Goal: Information Seeking & Learning: Learn about a topic

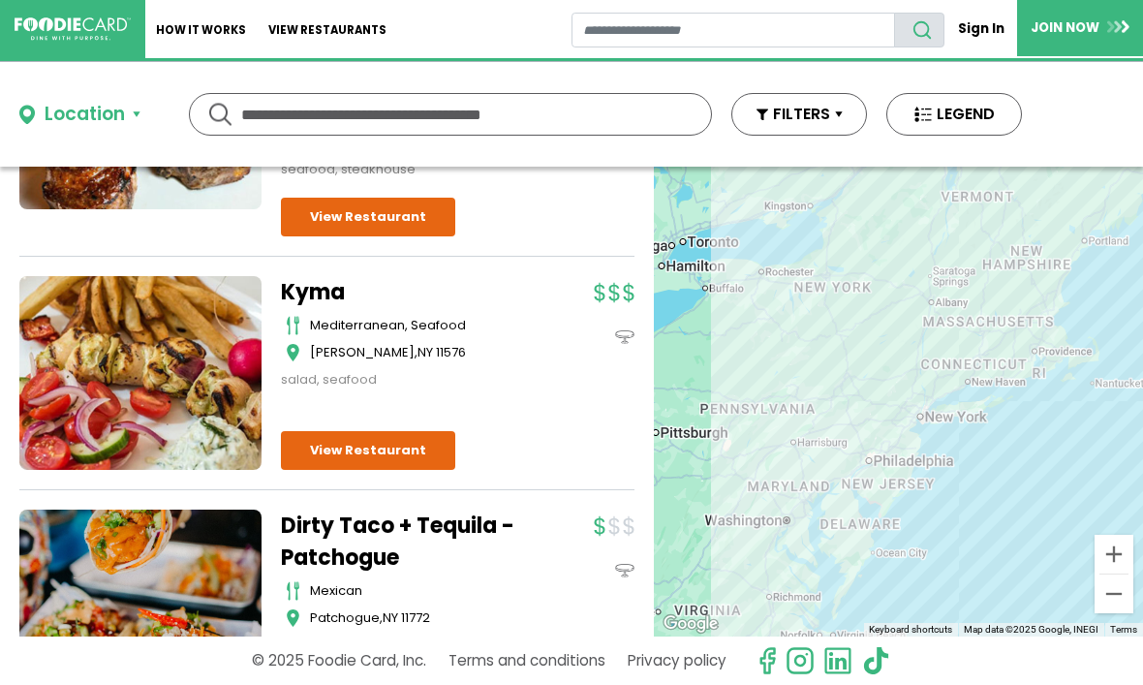
scroll to position [325, 0]
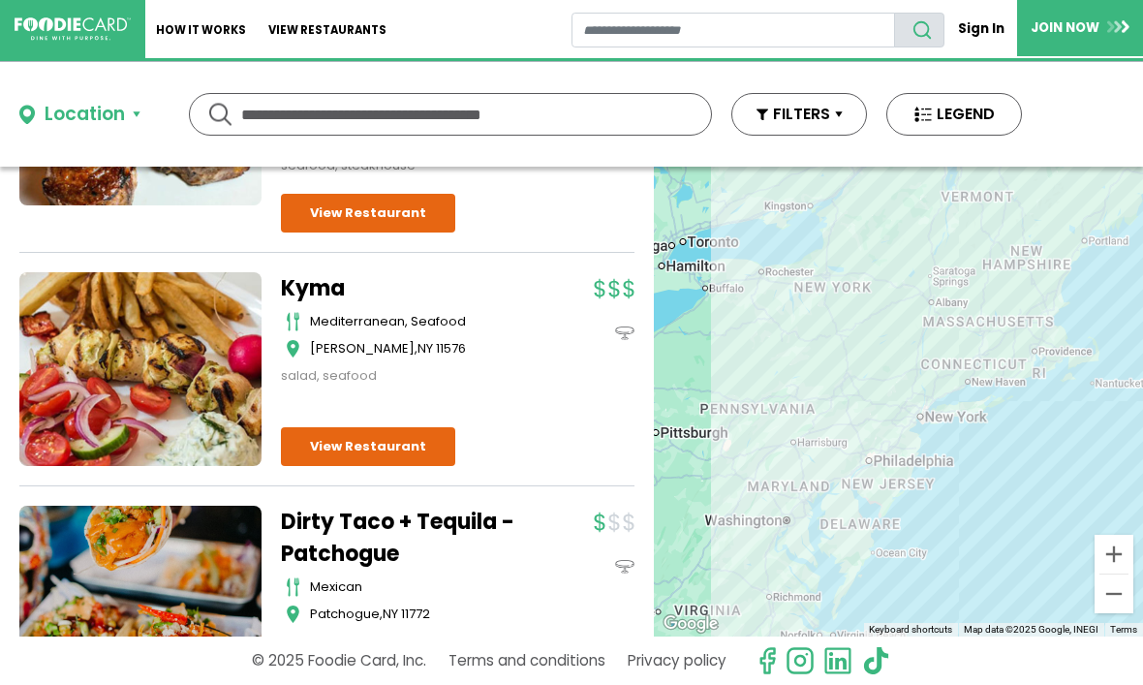
click at [396, 427] on link "View Restaurant" at bounding box center [368, 446] width 174 height 39
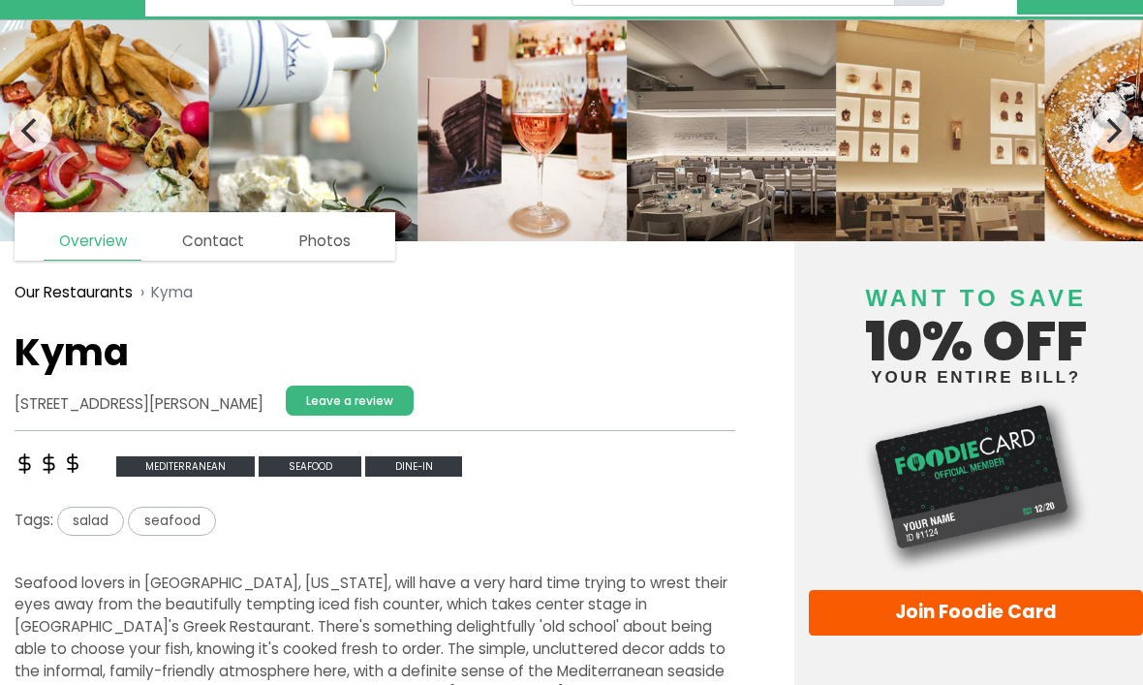
scroll to position [42, 0]
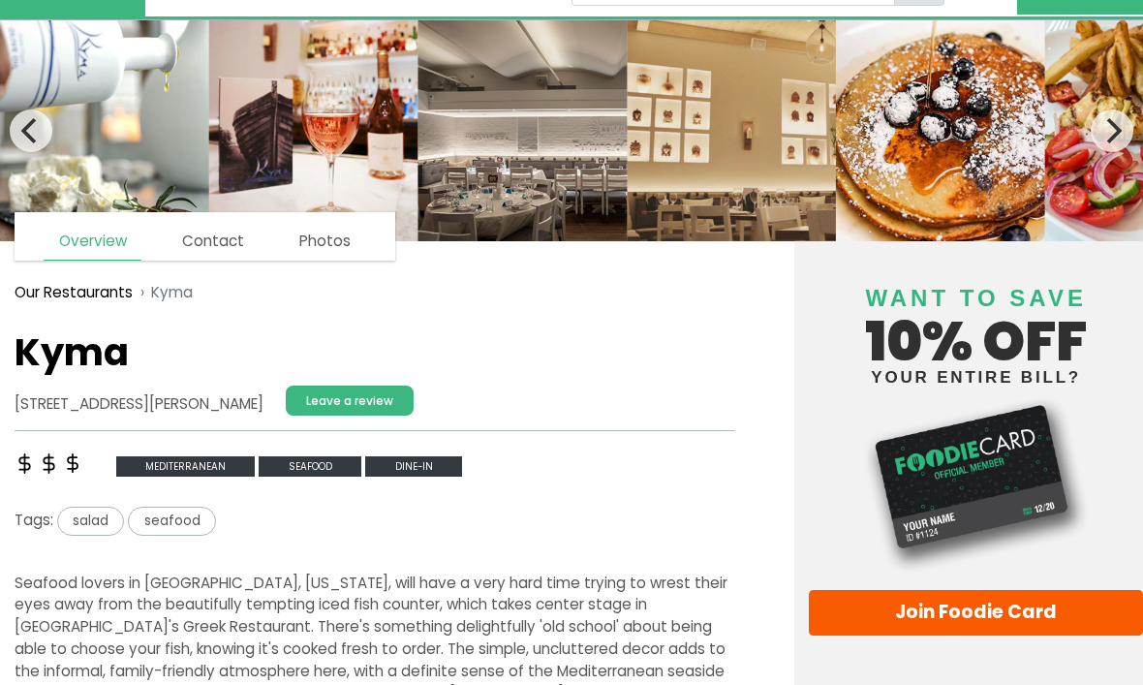
click at [219, 245] on link "Contact" at bounding box center [213, 241] width 91 height 37
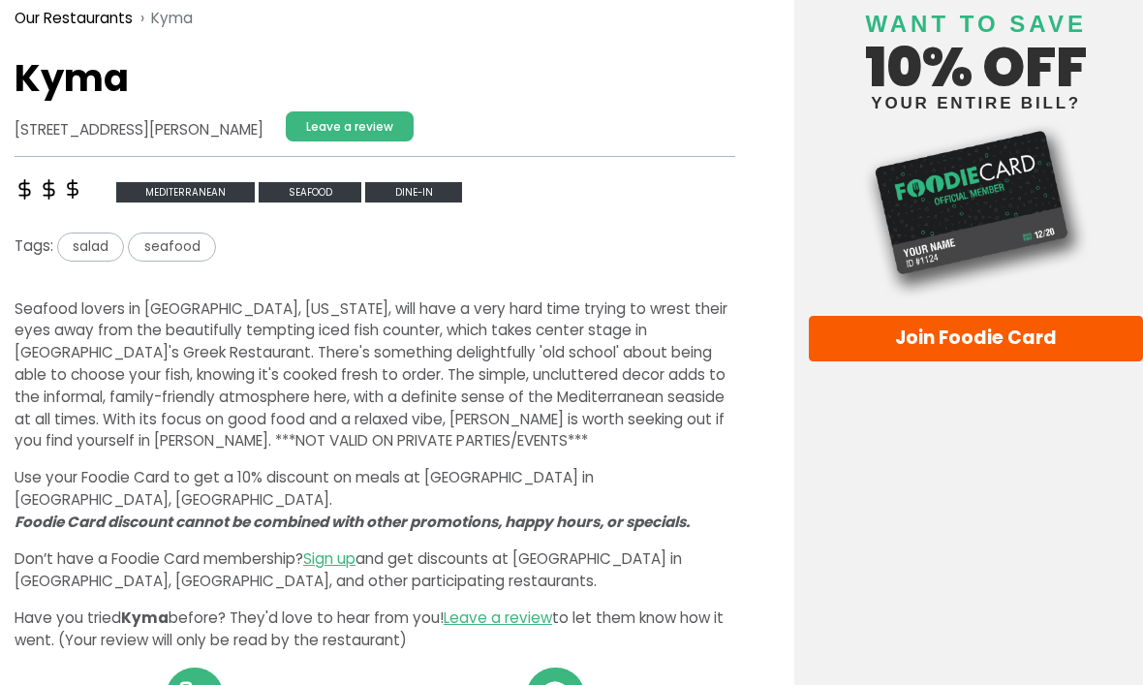
scroll to position [307, 0]
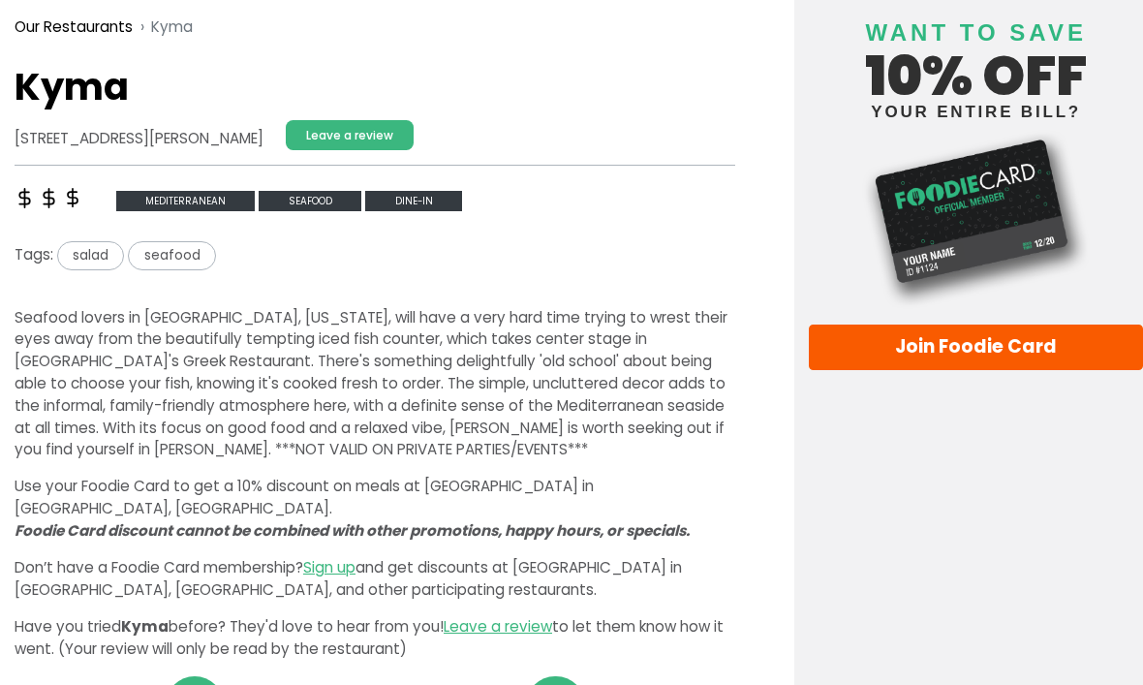
click at [320, 191] on span "seafood" at bounding box center [310, 201] width 103 height 20
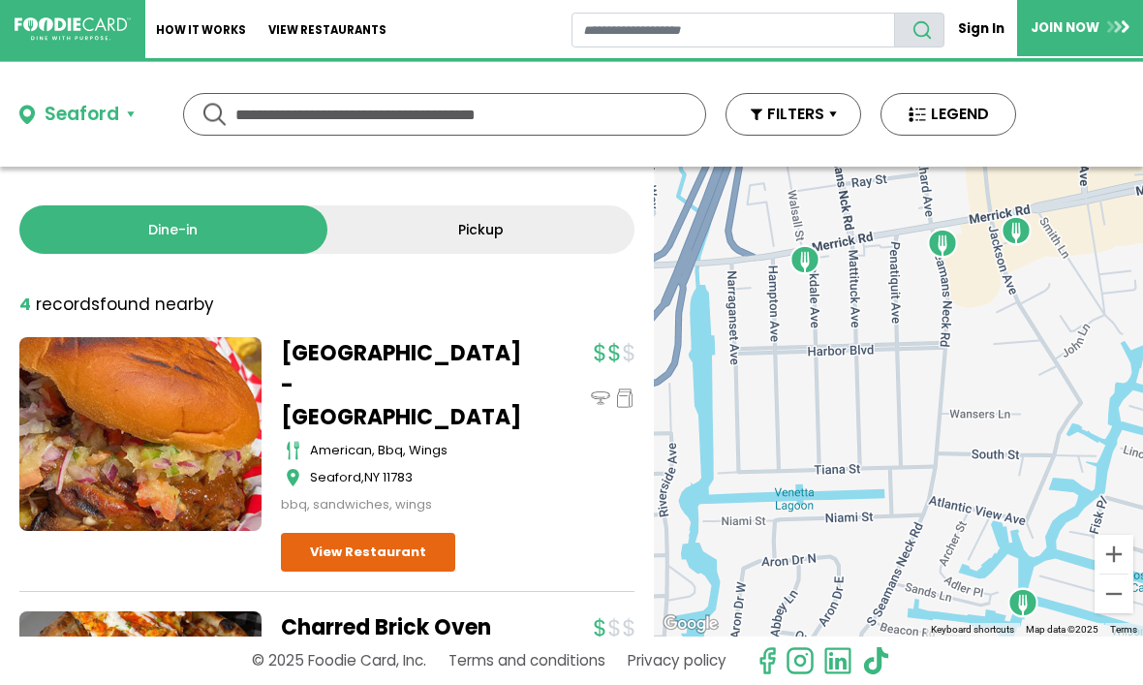
click at [564, 115] on input "text" at bounding box center [444, 114] width 418 height 41
type input "*******"
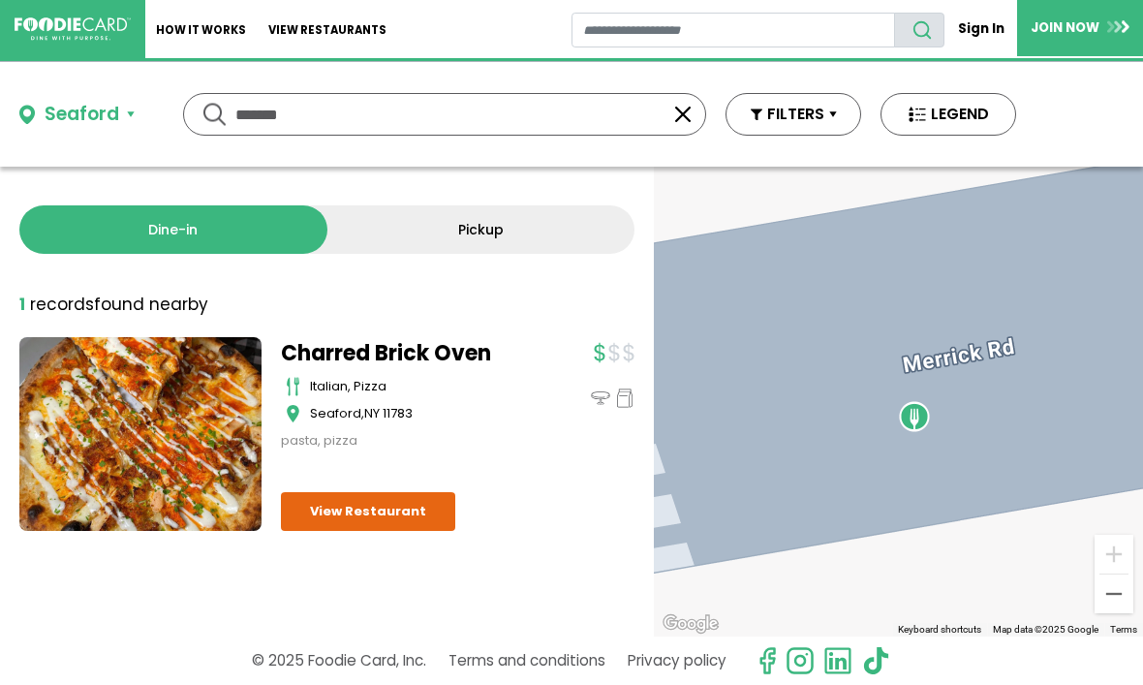
click at [837, 119] on button "FILTERS" at bounding box center [793, 114] width 136 height 43
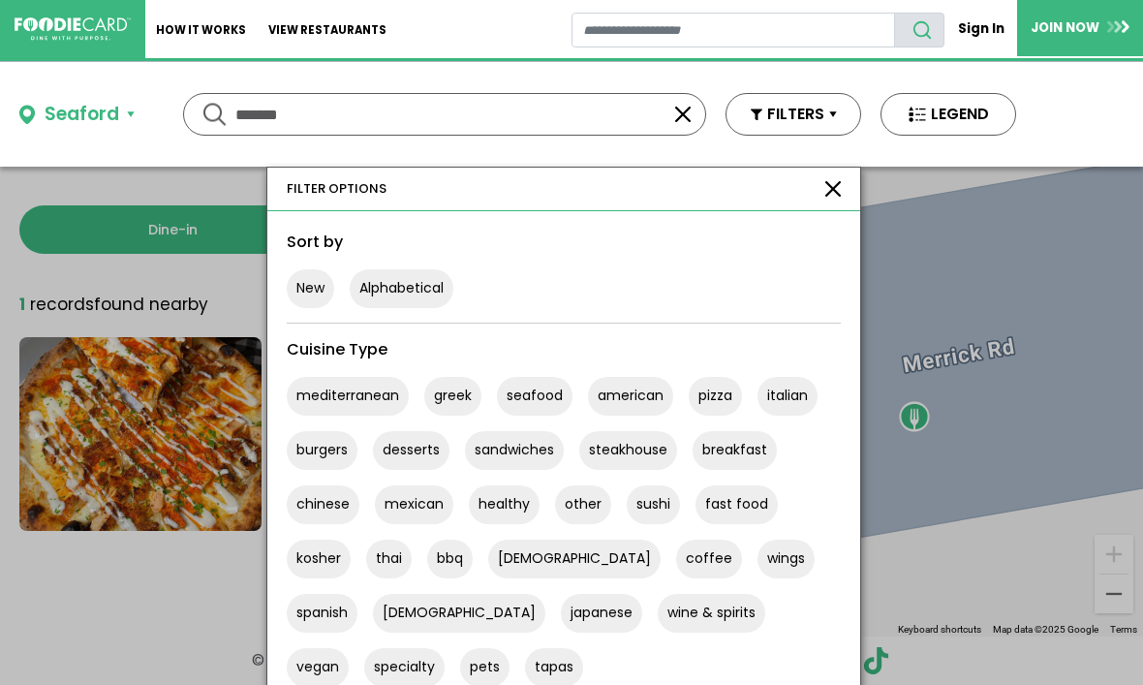
click at [928, 115] on button "LEGEND" at bounding box center [948, 114] width 136 height 43
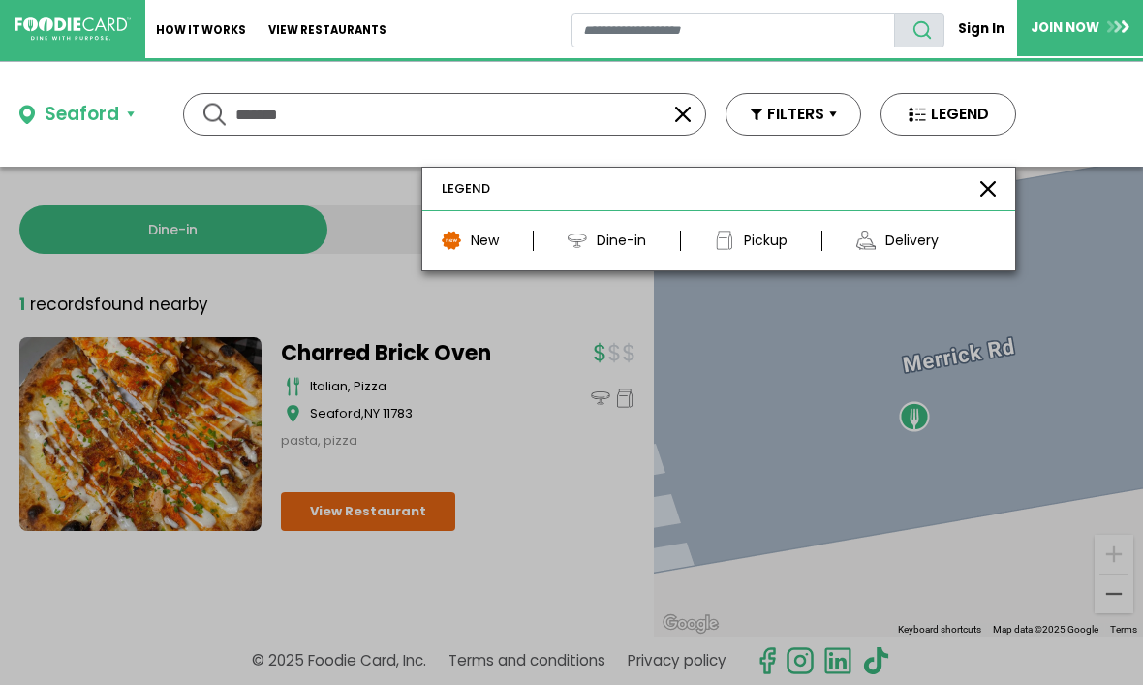
click at [621, 243] on div "Dine-in" at bounding box center [621, 241] width 49 height 20
click at [586, 235] on img at bounding box center [577, 240] width 19 height 19
click at [982, 35] on link "Sign In" at bounding box center [980, 29] width 73 height 34
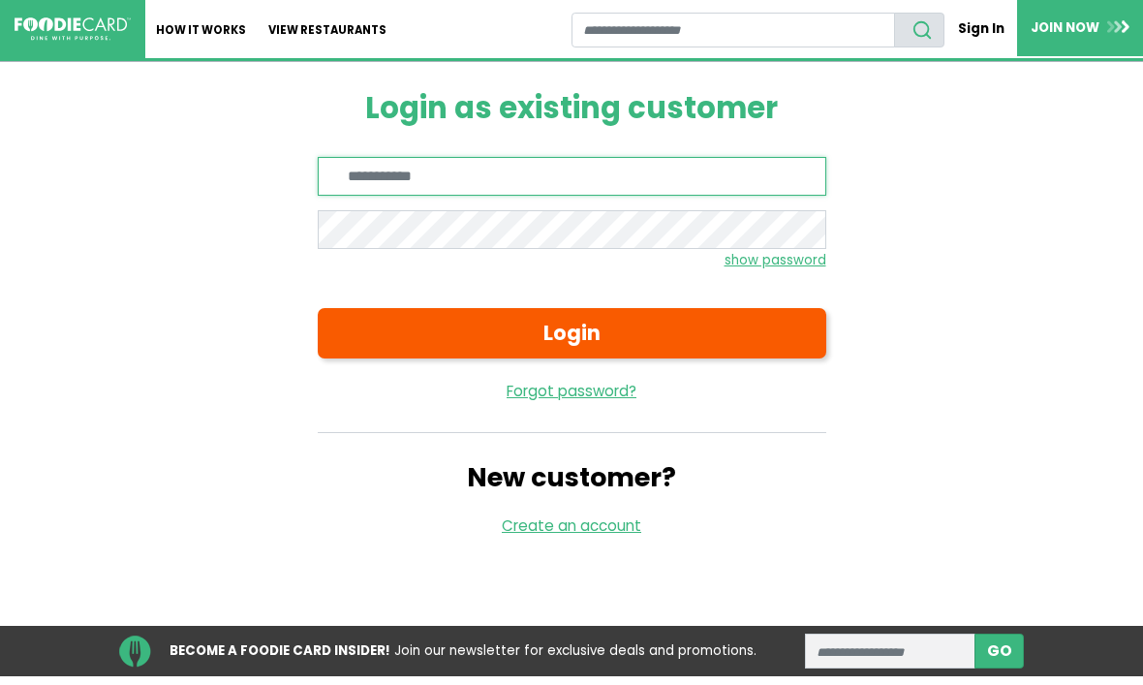
type input "**********"
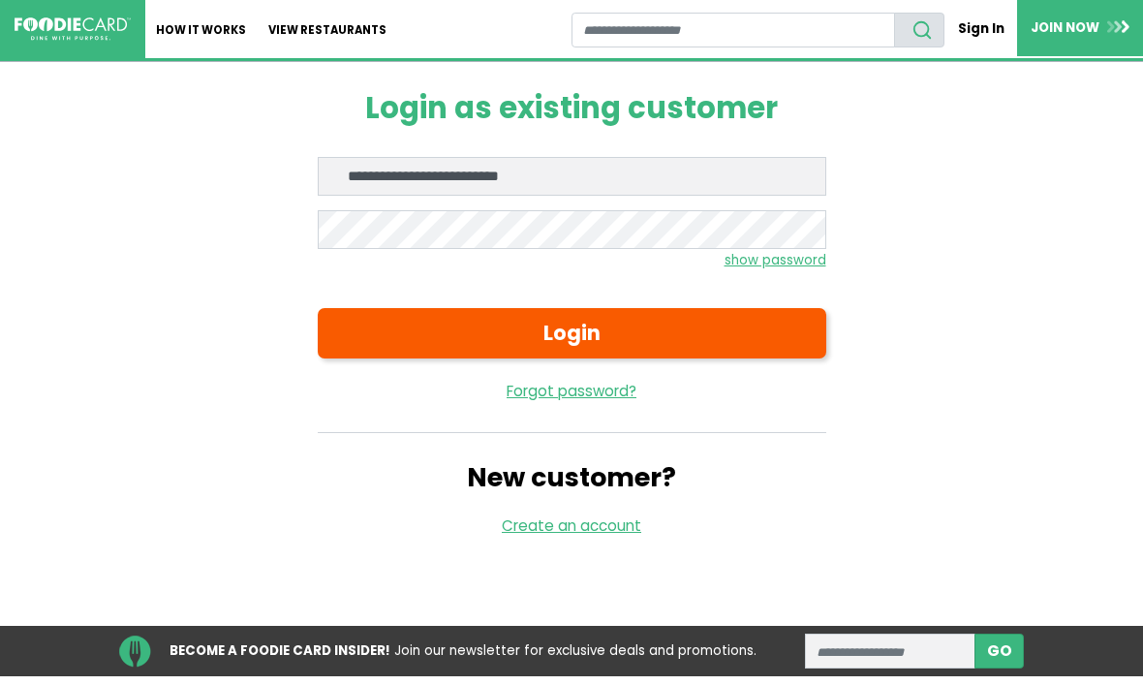
click at [571, 331] on button "Login" at bounding box center [572, 333] width 509 height 50
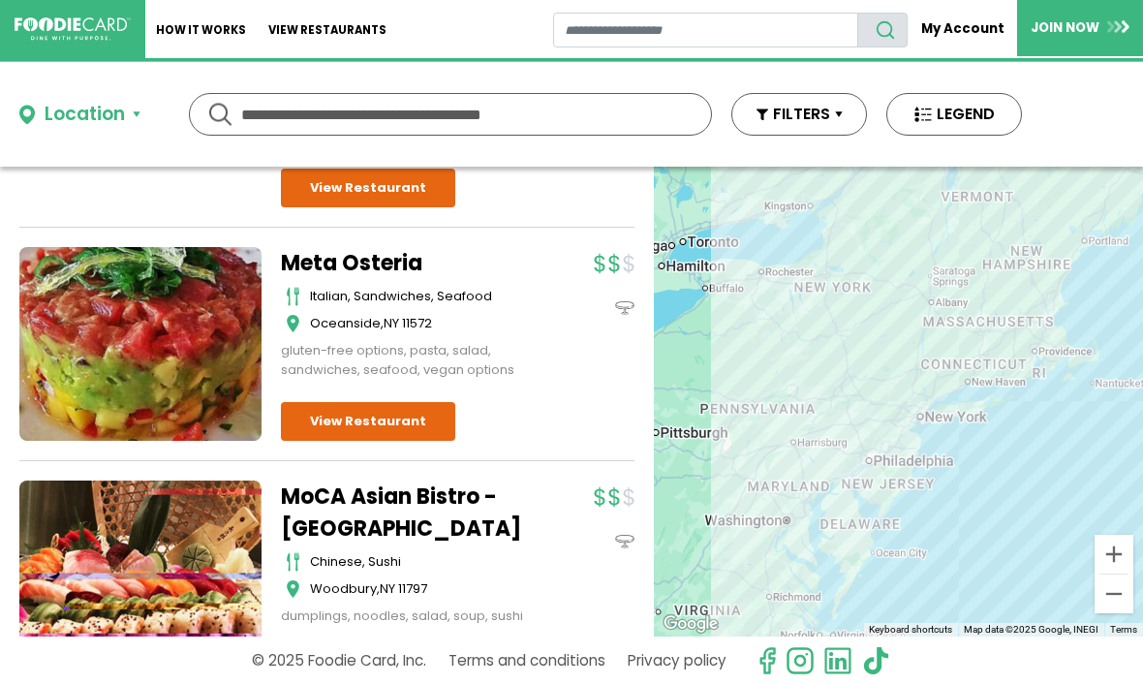
scroll to position [4581, 0]
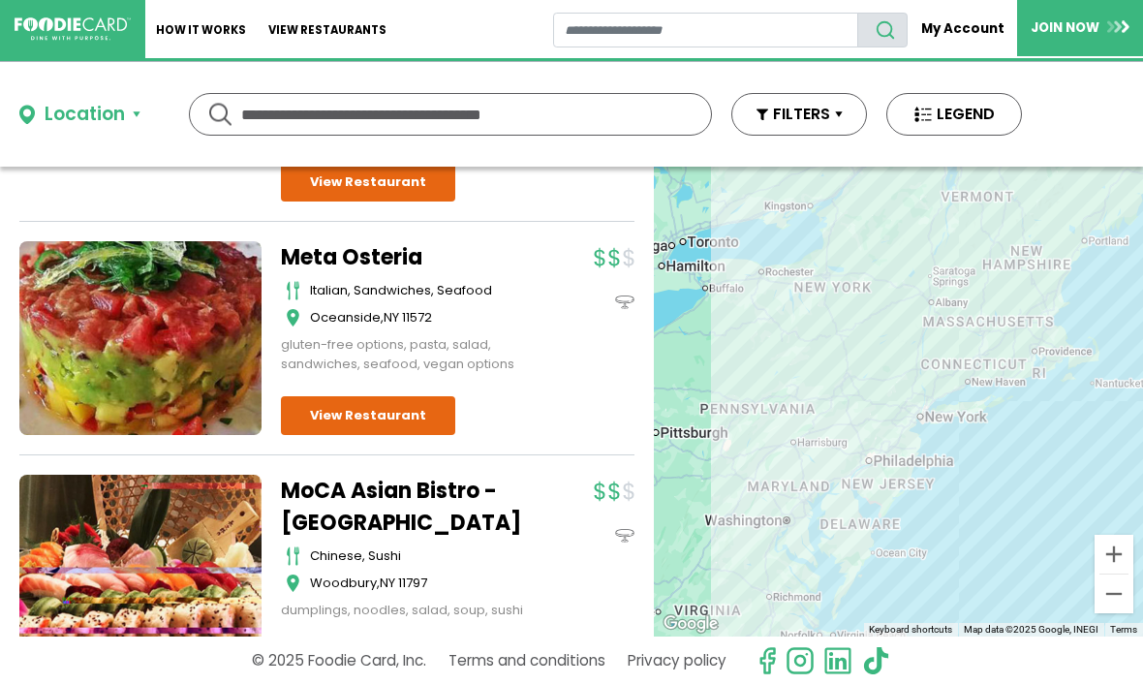
click at [401, 396] on link "View Restaurant" at bounding box center [368, 415] width 174 height 39
